Goal: Navigation & Orientation: Find specific page/section

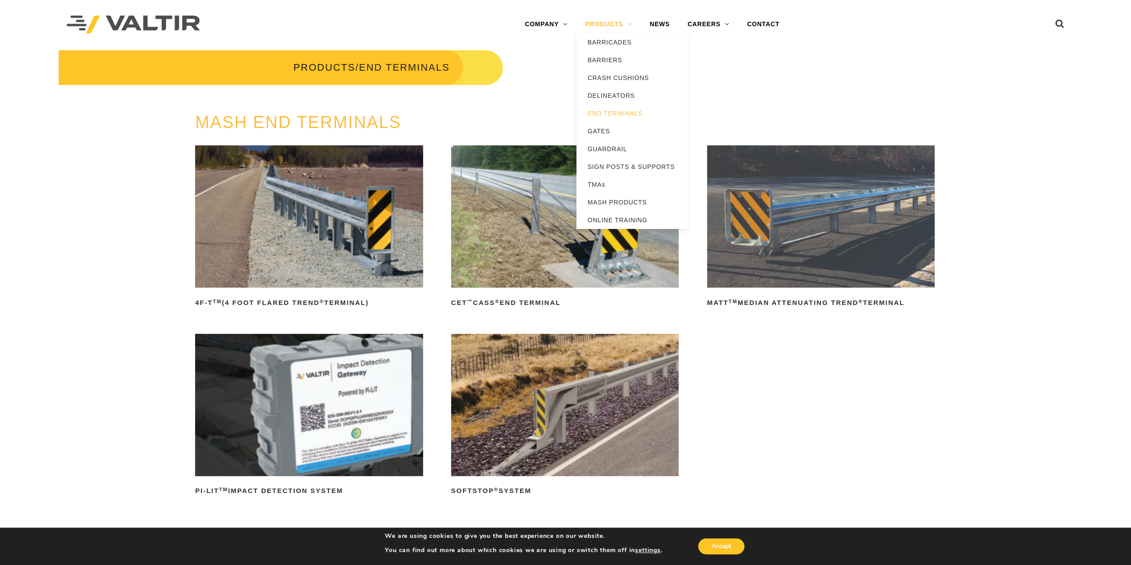
click at [611, 24] on link "PRODUCTS" at bounding box center [609, 25] width 64 height 18
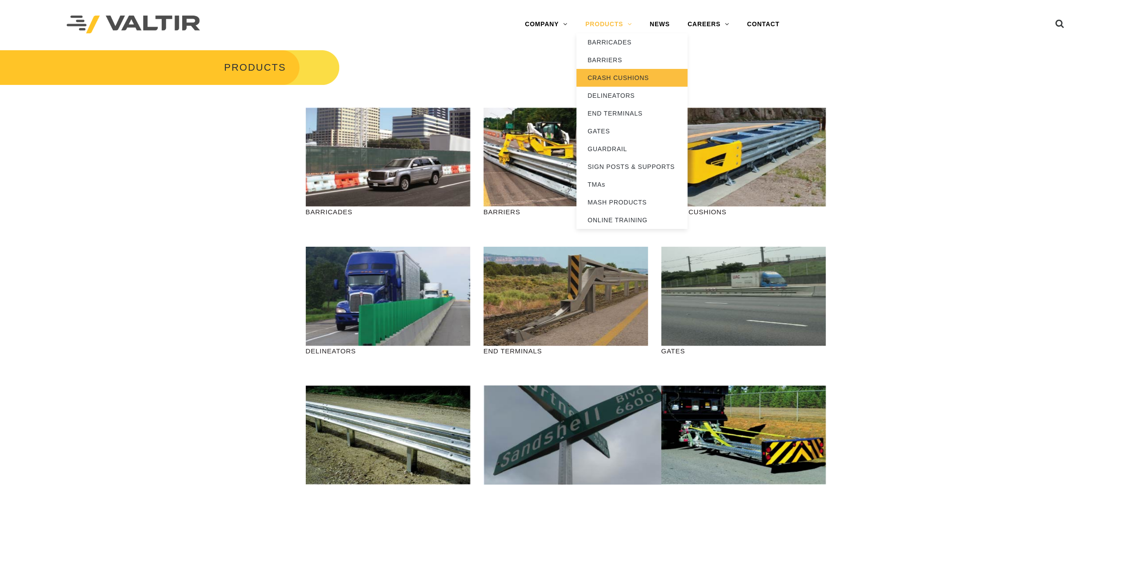
click at [614, 80] on link "CRASH CUSHIONS" at bounding box center [632, 78] width 111 height 18
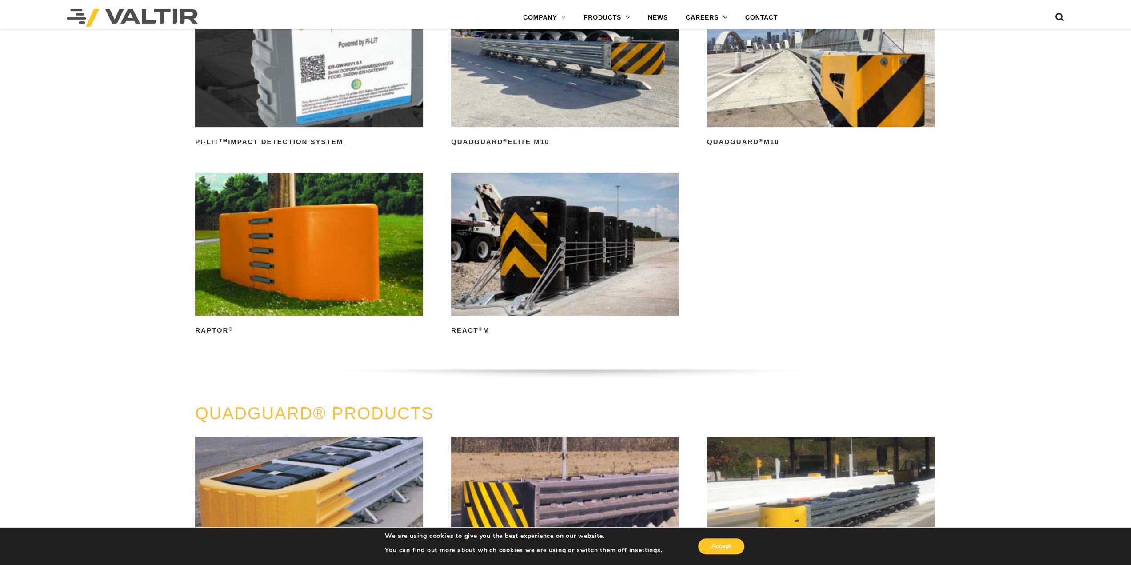
scroll to position [225, 0]
